Goal: Information Seeking & Learning: Learn about a topic

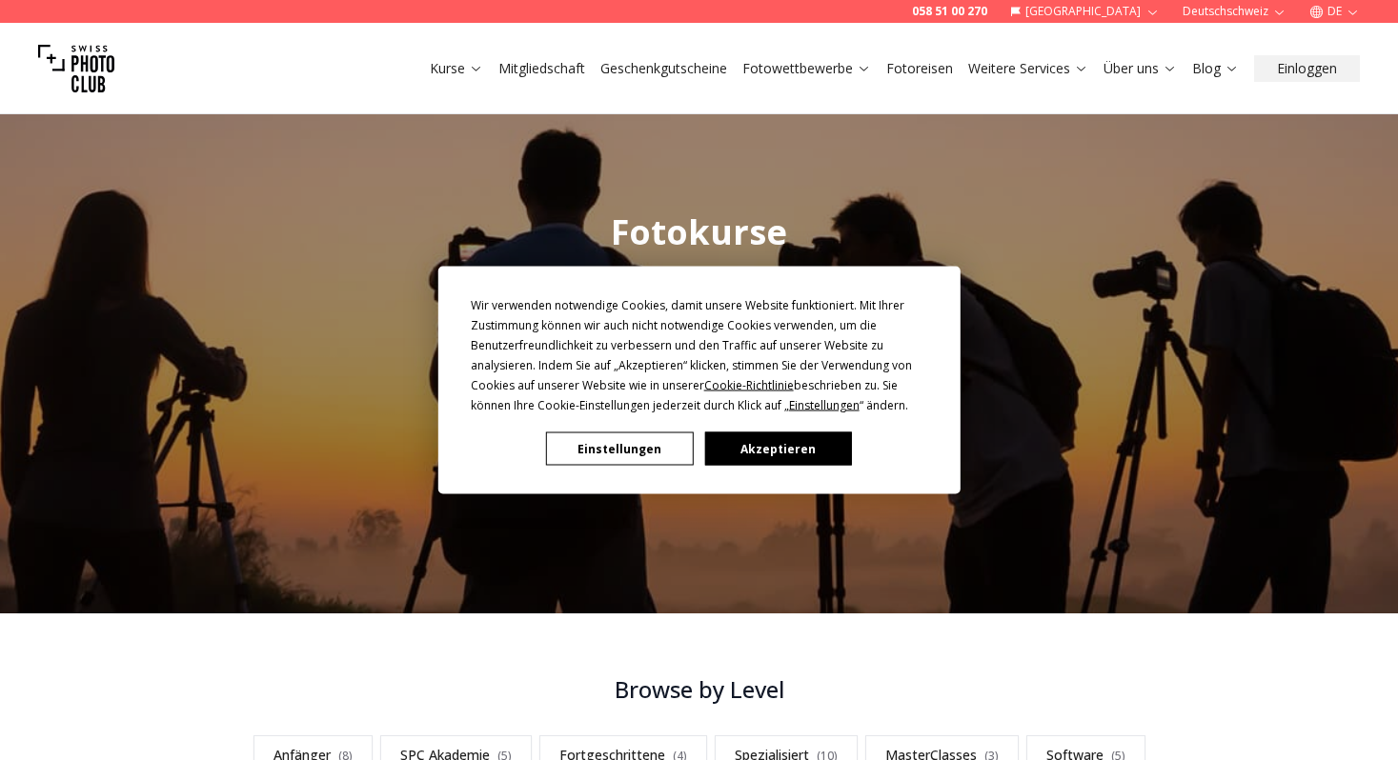
click at [786, 446] on button "Akzeptieren" at bounding box center [777, 449] width 147 height 33
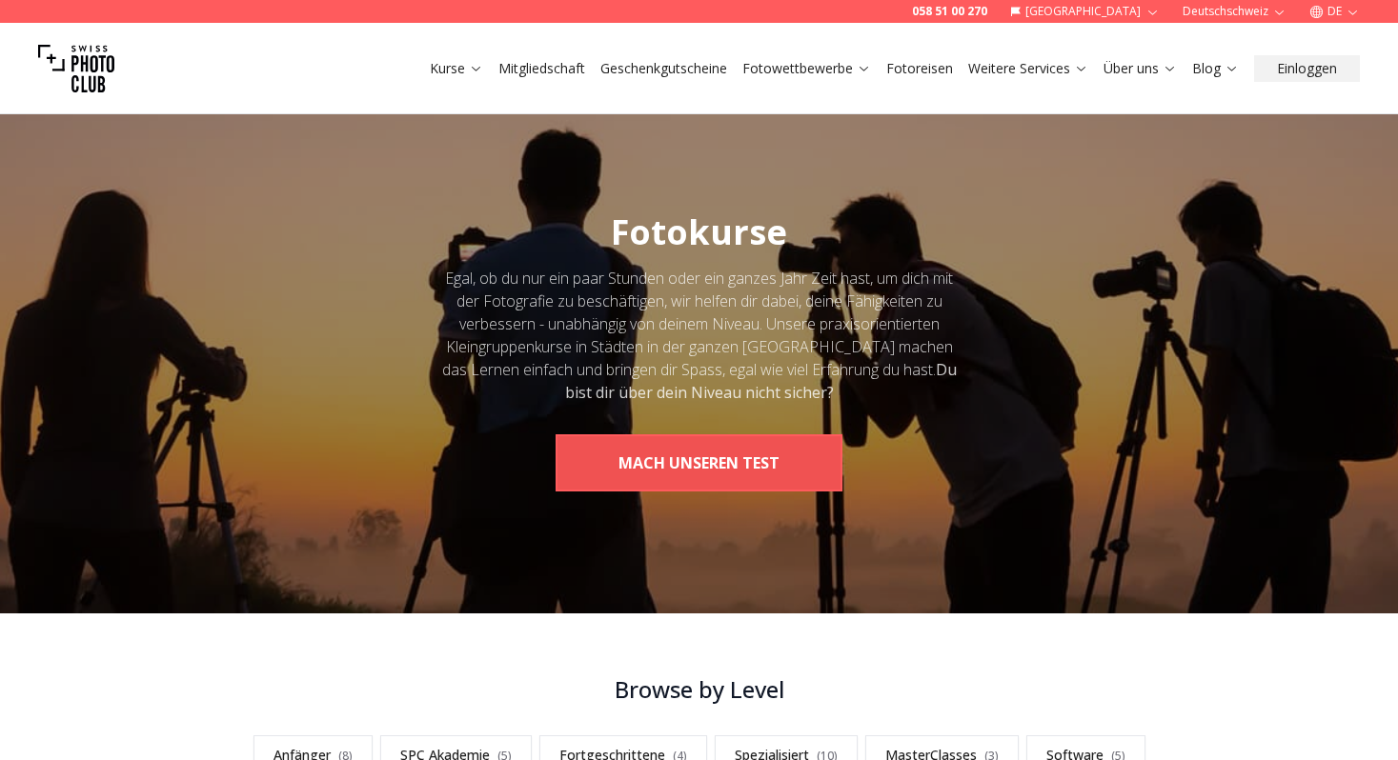
click at [721, 467] on button "MACH UNSEREN TEST" at bounding box center [698, 462] width 287 height 57
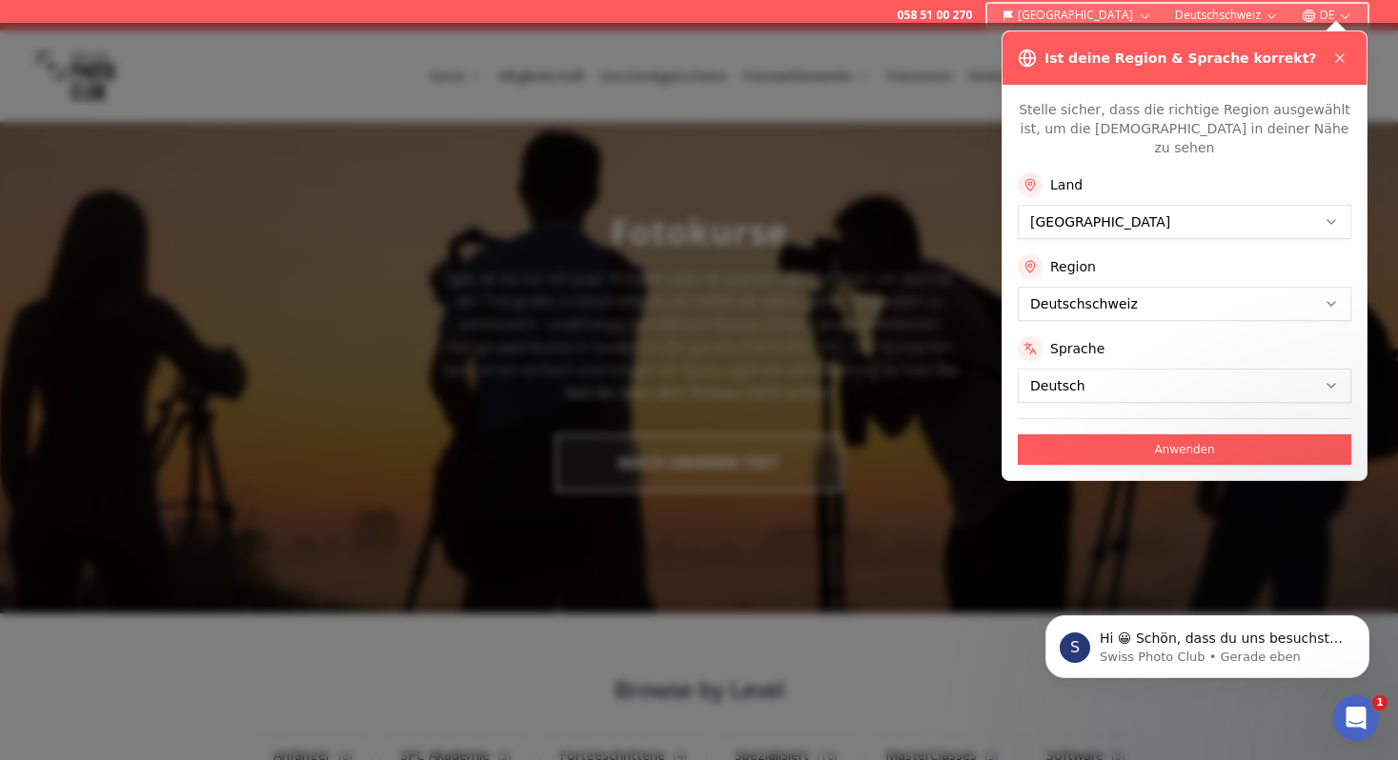
click at [800, 160] on div at bounding box center [699, 391] width 1398 height 737
click at [1339, 56] on icon at bounding box center [1339, 57] width 15 height 15
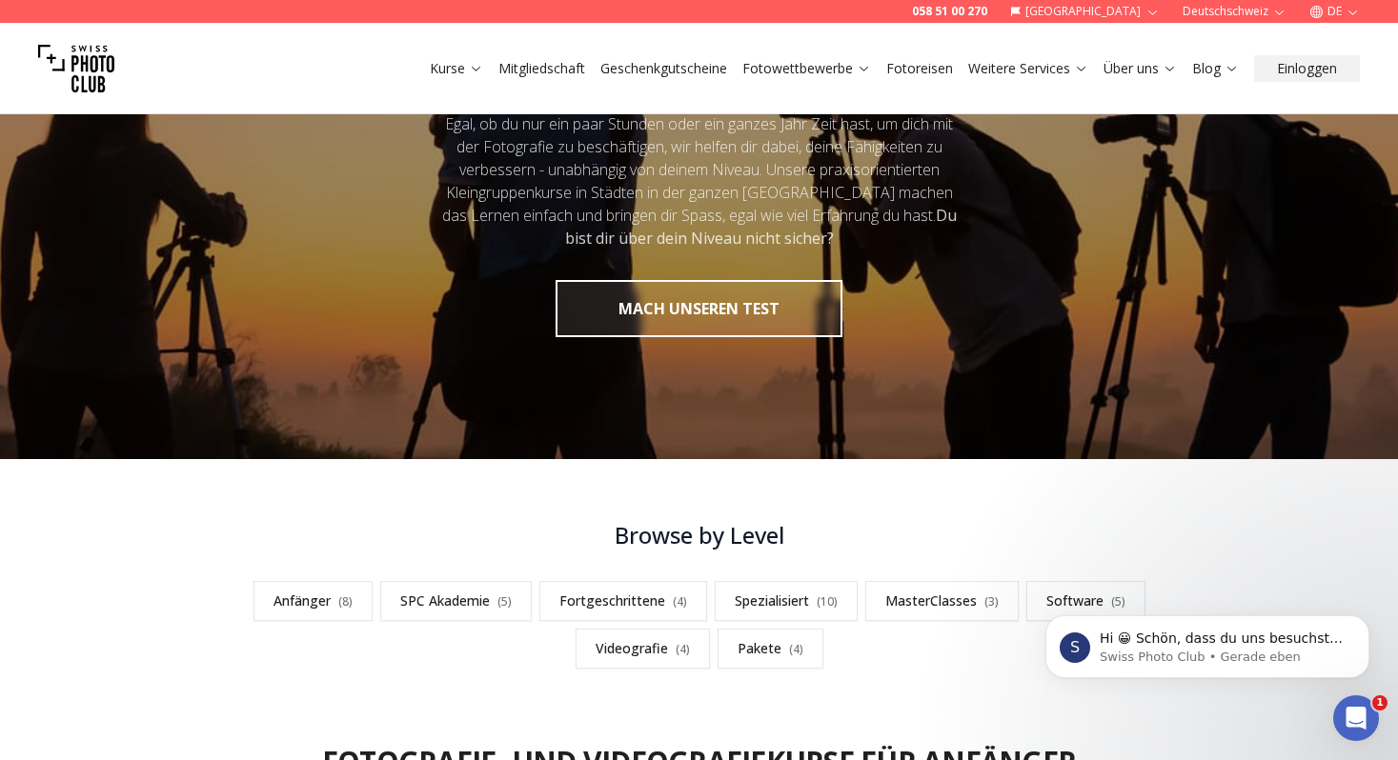
scroll to position [532, 0]
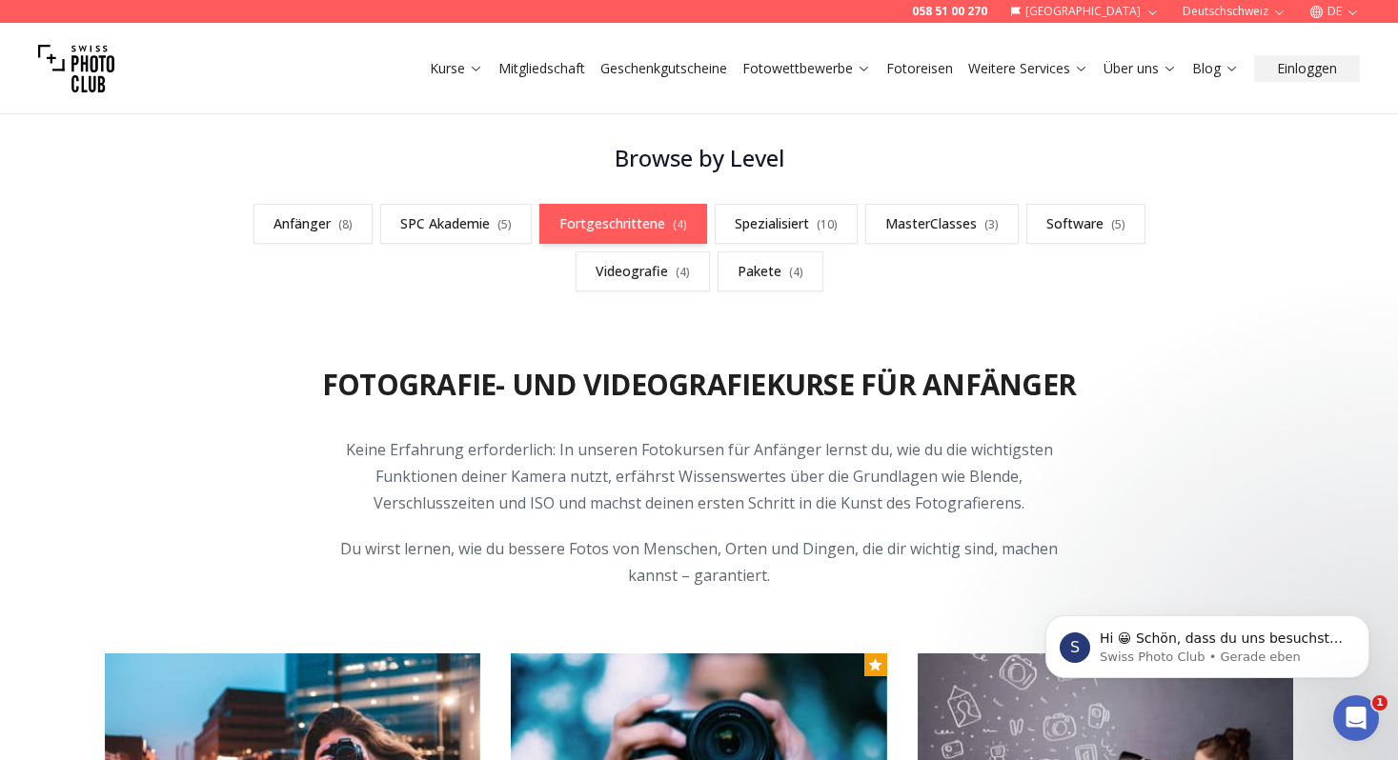
click at [596, 224] on link "Fortgeschrittene ( 4 )" at bounding box center [623, 224] width 168 height 40
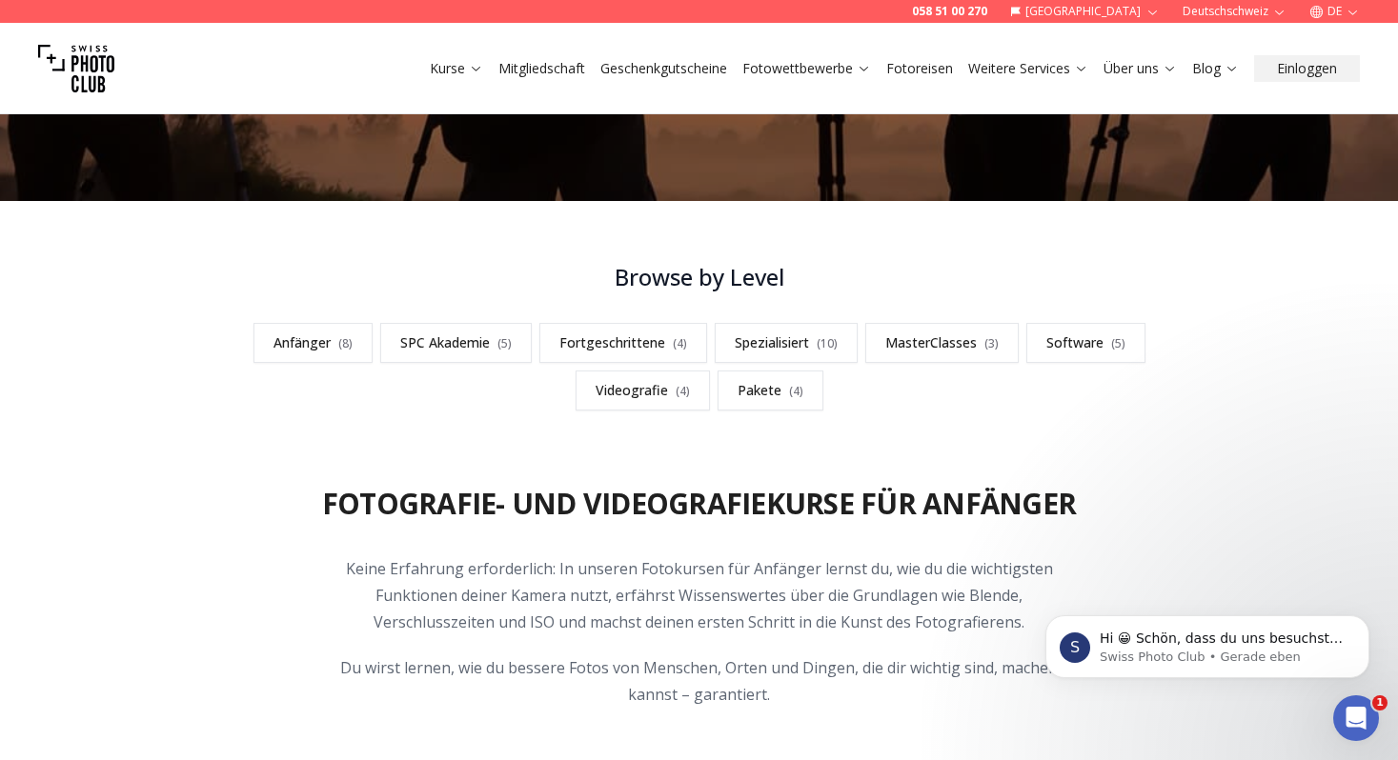
scroll to position [465, 0]
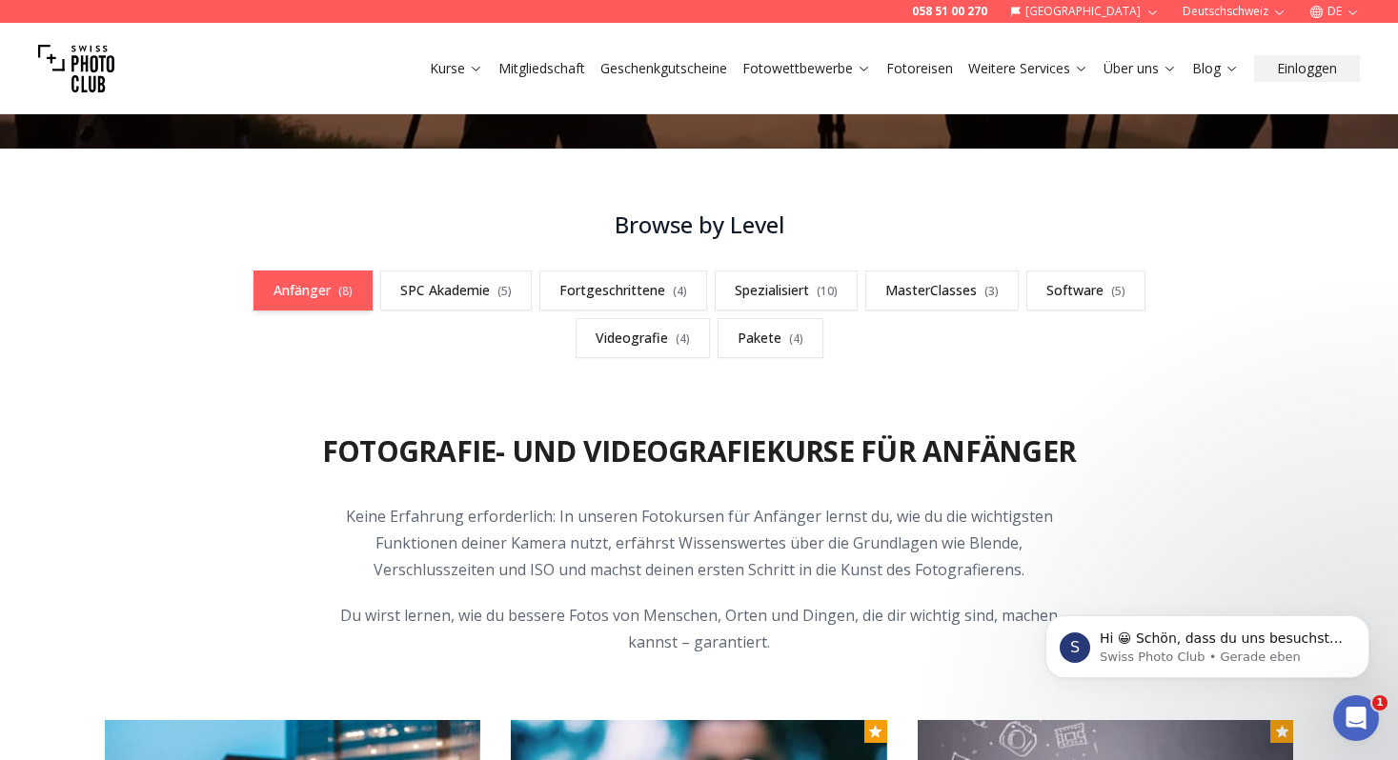
click at [319, 293] on link "Anfänger ( 8 )" at bounding box center [312, 291] width 119 height 40
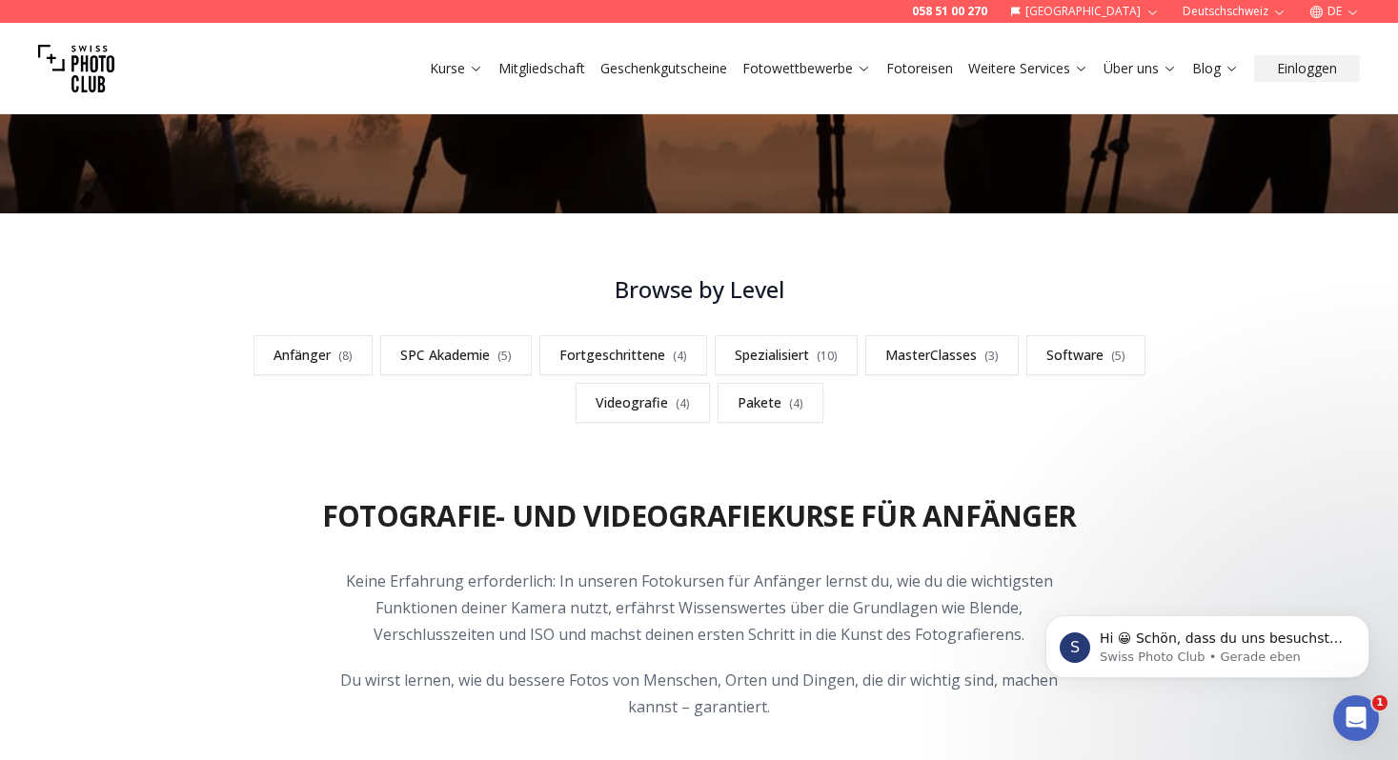
scroll to position [396, 0]
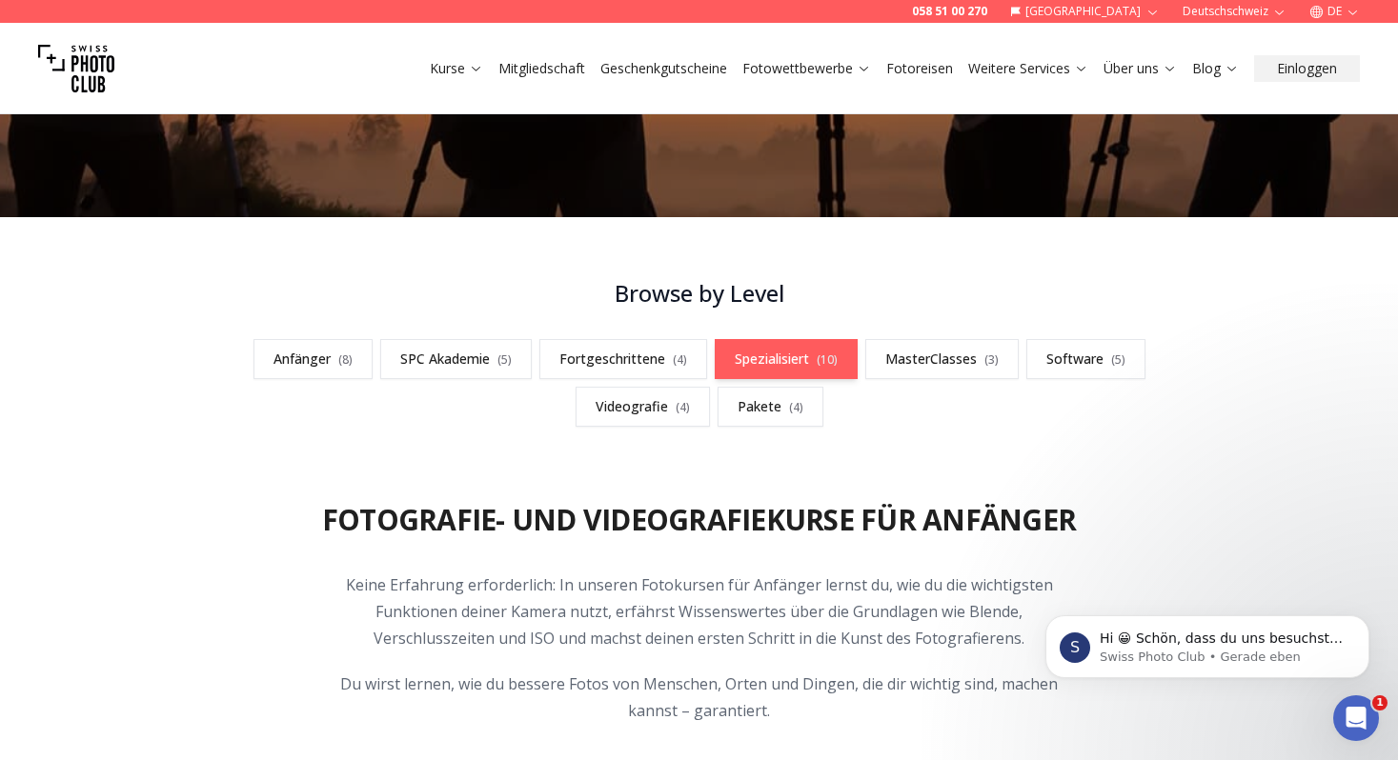
click at [799, 366] on link "Spezialisiert ( 10 )" at bounding box center [786, 359] width 143 height 40
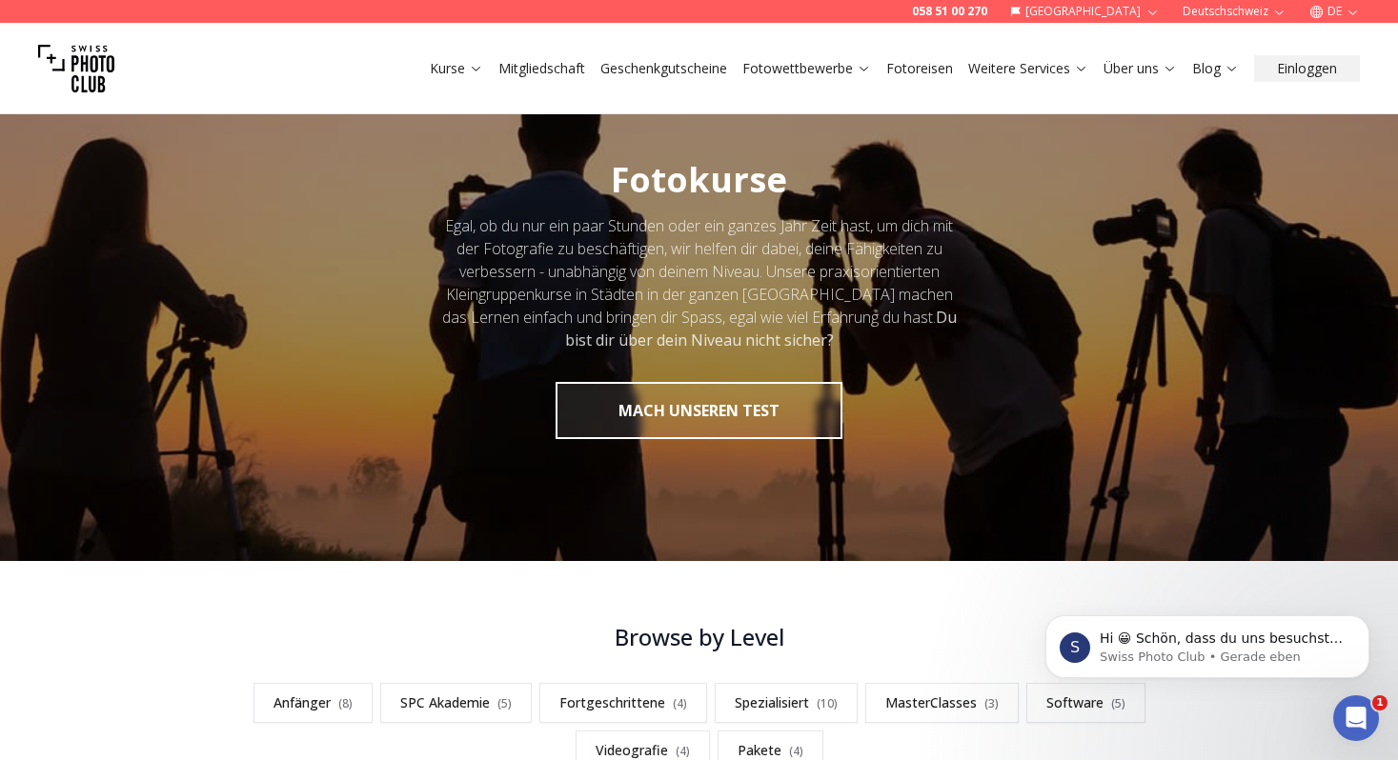
scroll to position [252, 0]
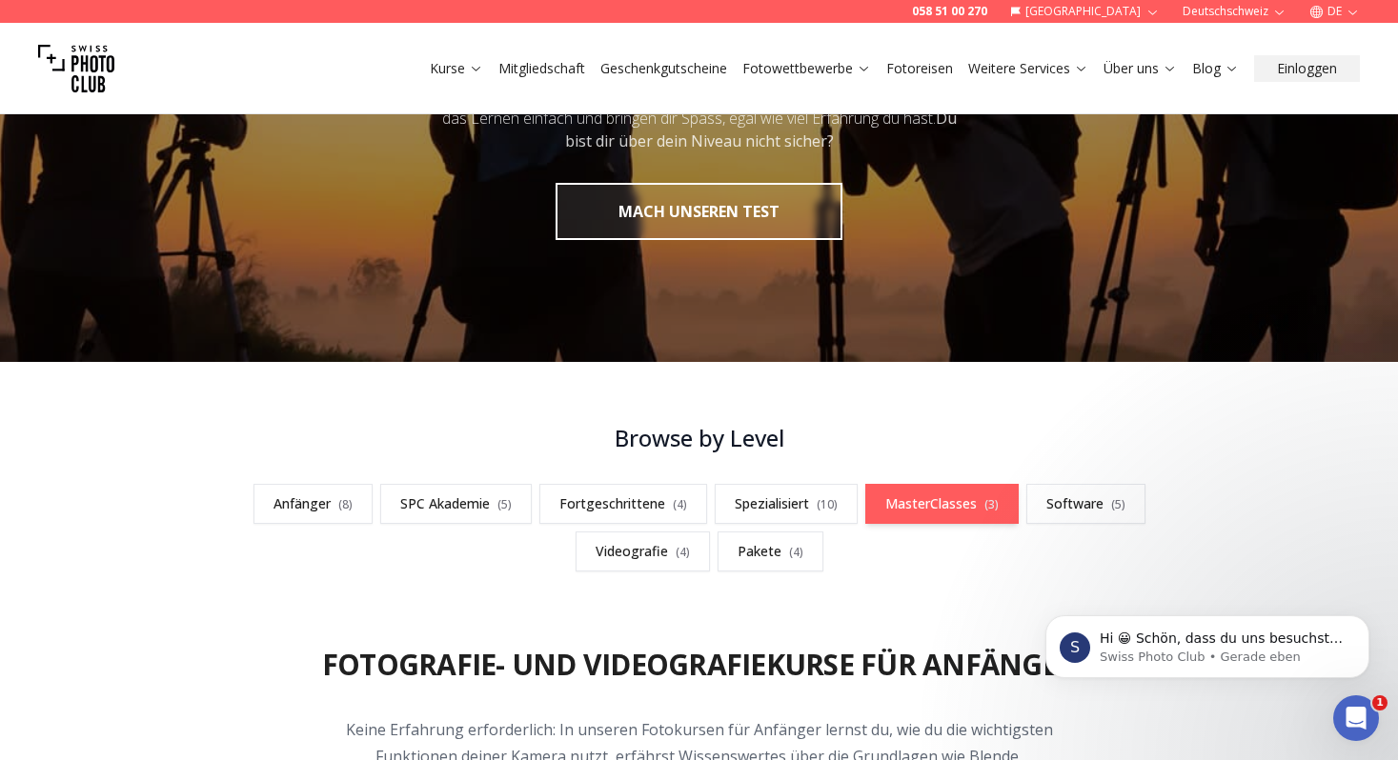
click at [956, 508] on link "MasterClasses ( 3 )" at bounding box center [941, 504] width 153 height 40
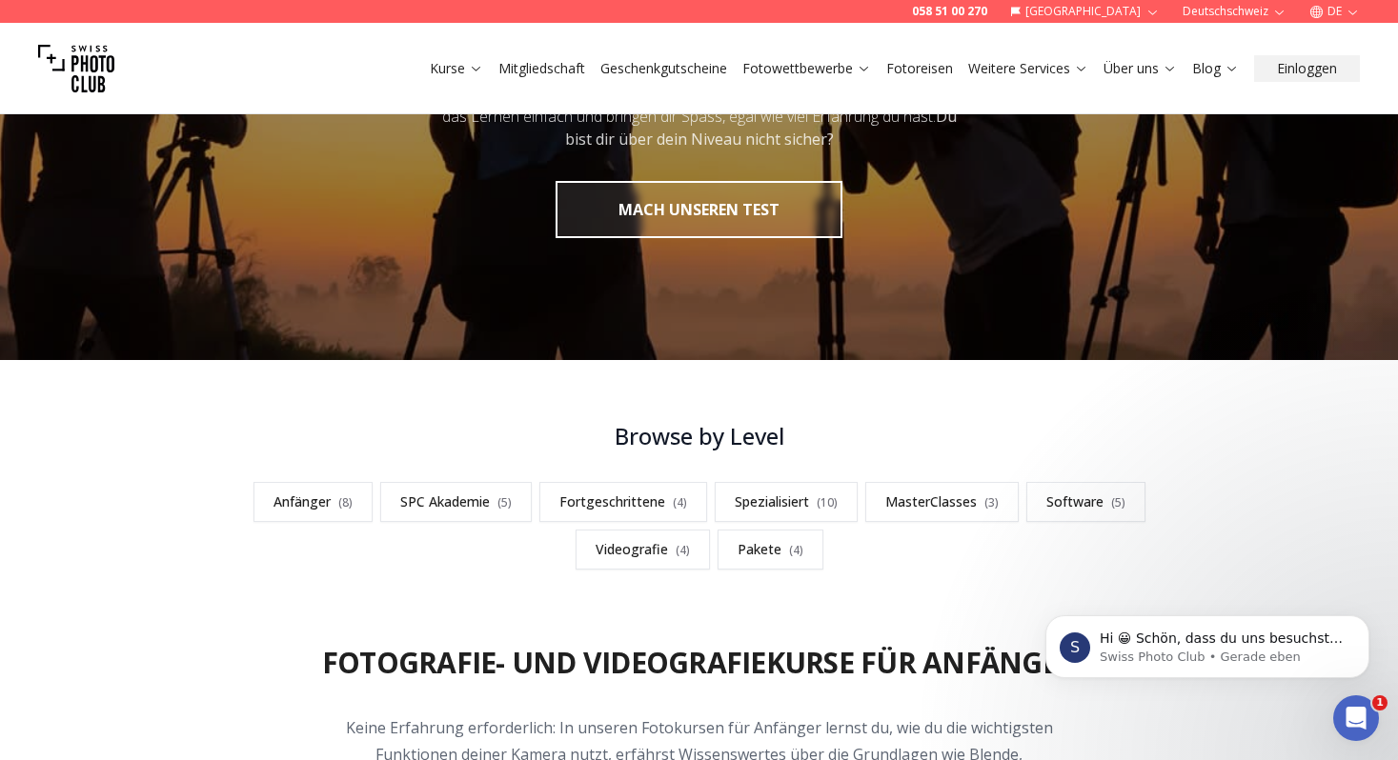
scroll to position [398, 0]
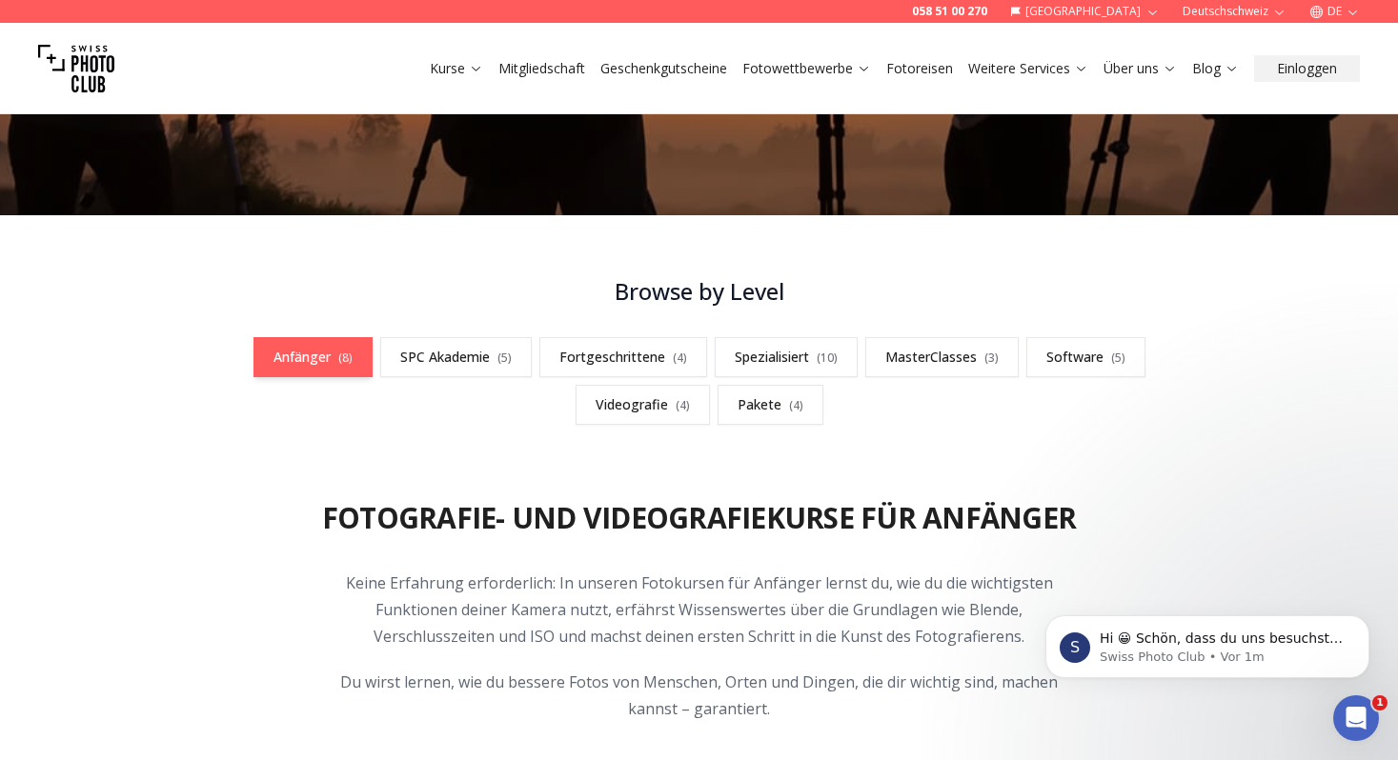
click at [334, 357] on link "Anfänger ( 8 )" at bounding box center [312, 357] width 119 height 40
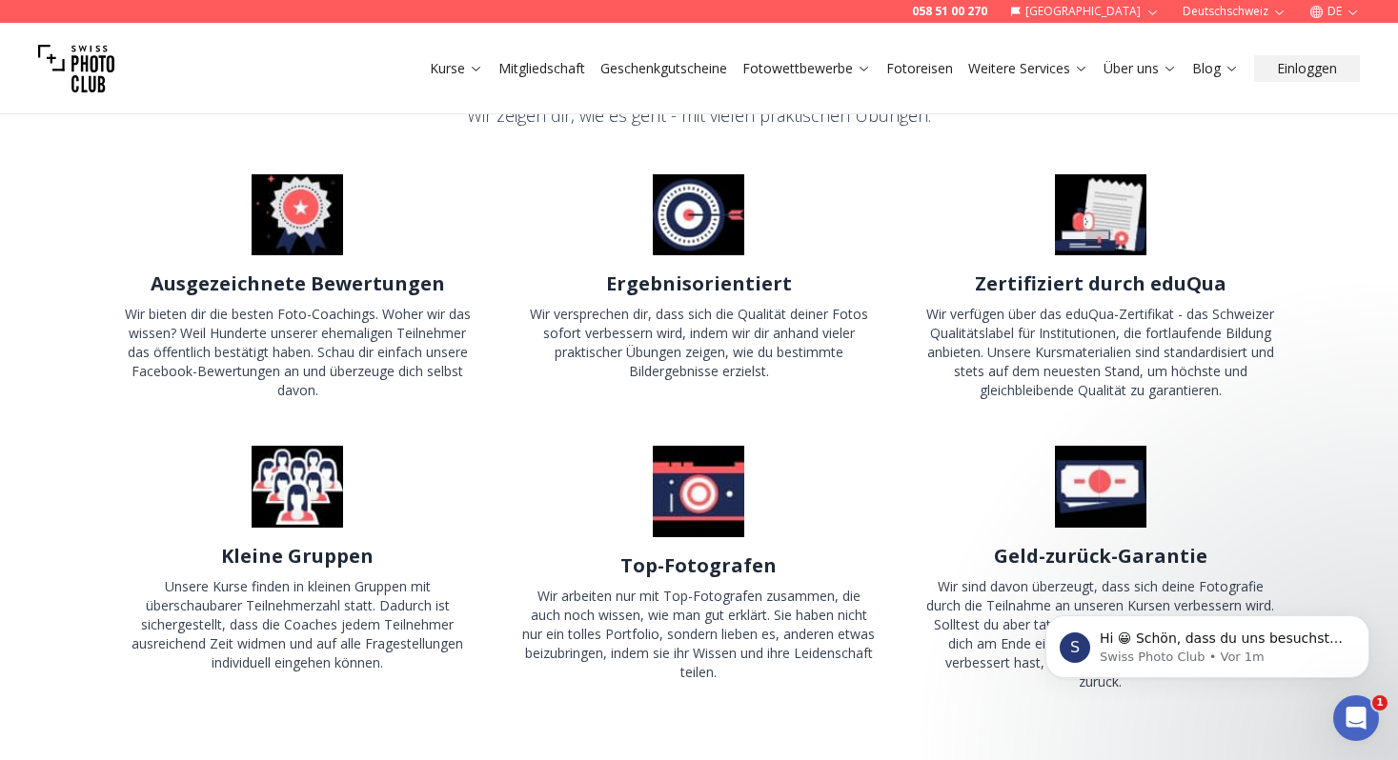
scroll to position [9165, 0]
